Goal: Information Seeking & Learning: Find specific fact

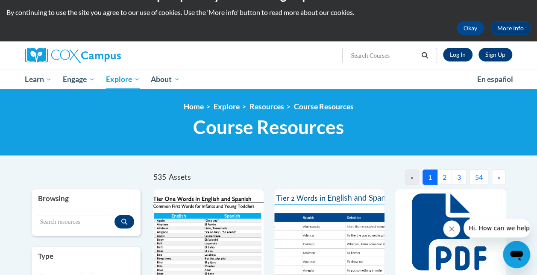
scroll to position [22, 0]
click at [389, 56] on input "Search..." at bounding box center [384, 55] width 68 height 10
drag, startPoint x: 389, startPoint y: 56, endPoint x: 377, endPoint y: 32, distance: 26.4
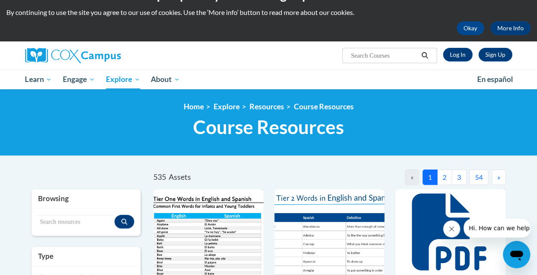
click at [377, 32] on div "Okay More Info" at bounding box center [268, 28] width 525 height 14
click at [365, 55] on input "Search..." at bounding box center [384, 55] width 68 height 10
type input "components of language chart"
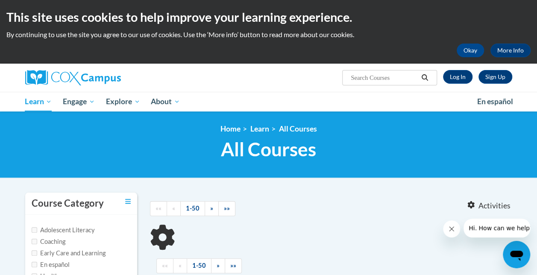
type input "components of language chart"
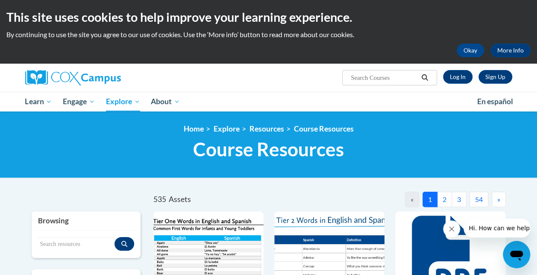
click at [444, 201] on button "2" at bounding box center [444, 199] width 15 height 15
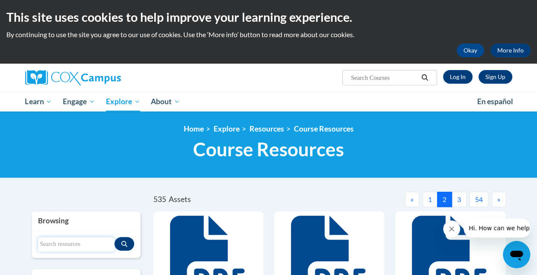
click at [69, 246] on input "Search resources" at bounding box center [76, 244] width 77 height 15
click at [70, 231] on div "Search resources" at bounding box center [86, 244] width 109 height 27
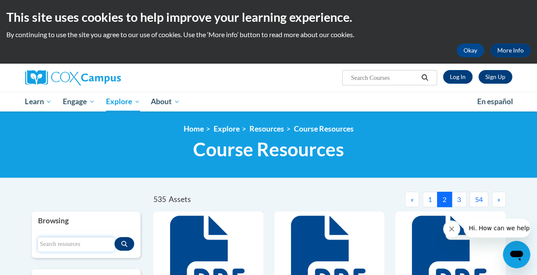
click at [65, 241] on input "Search resources" at bounding box center [76, 244] width 77 height 15
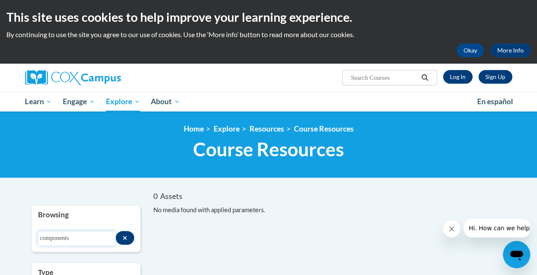
type input "components"
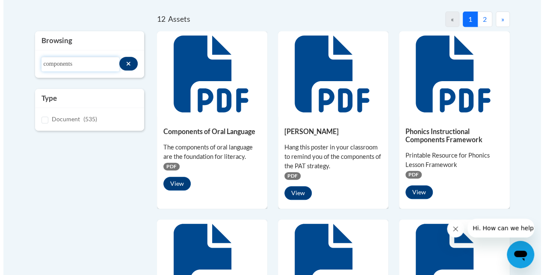
scroll to position [180, 0]
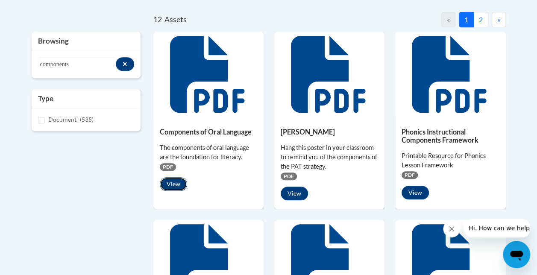
click at [174, 182] on button "View" at bounding box center [173, 184] width 27 height 14
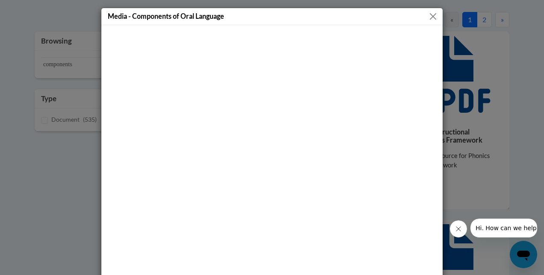
drag, startPoint x: 360, startPoint y: 16, endPoint x: 356, endPoint y: 9, distance: 9.0
click at [356, 9] on div "Media - Components of Oral Language" at bounding box center [271, 16] width 341 height 17
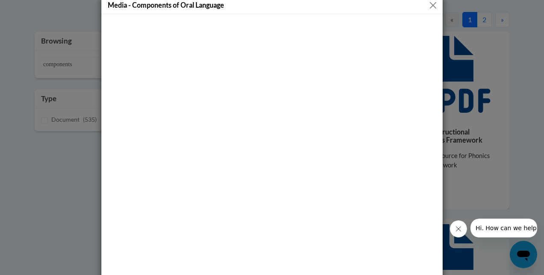
scroll to position [0, 0]
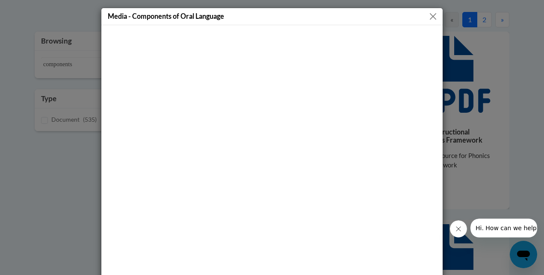
drag, startPoint x: 394, startPoint y: 15, endPoint x: 373, endPoint y: 24, distance: 23.2
click at [373, 24] on div "Media - Components of Oral Language" at bounding box center [271, 16] width 341 height 17
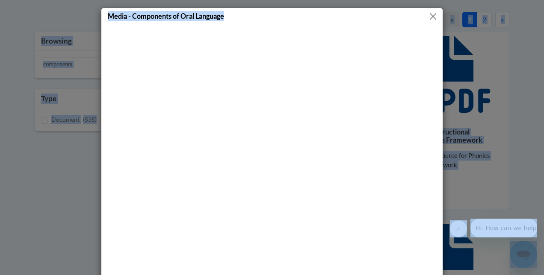
drag, startPoint x: 354, startPoint y: 17, endPoint x: 359, endPoint y: 2, distance: 15.8
click at [360, 0] on div "Media - Components of Oral Language" at bounding box center [272, 137] width 544 height 275
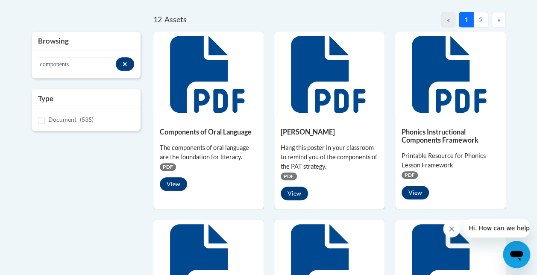
click at [195, 77] on icon at bounding box center [207, 74] width 74 height 77
click at [174, 183] on button "View" at bounding box center [173, 184] width 27 height 14
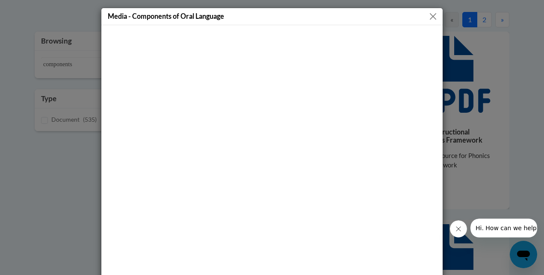
click at [433, 16] on button "Close" at bounding box center [432, 16] width 11 height 11
